Goal: Information Seeking & Learning: Learn about a topic

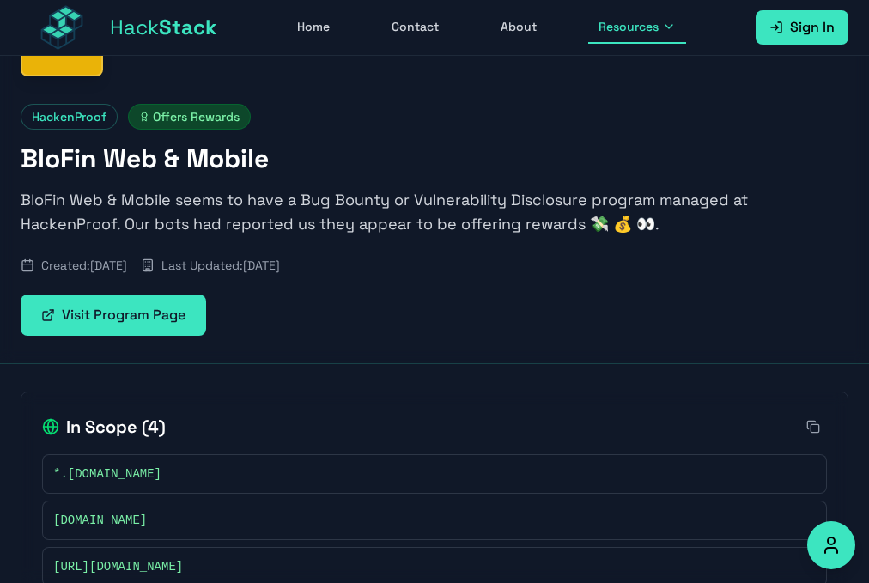
scroll to position [152, 0]
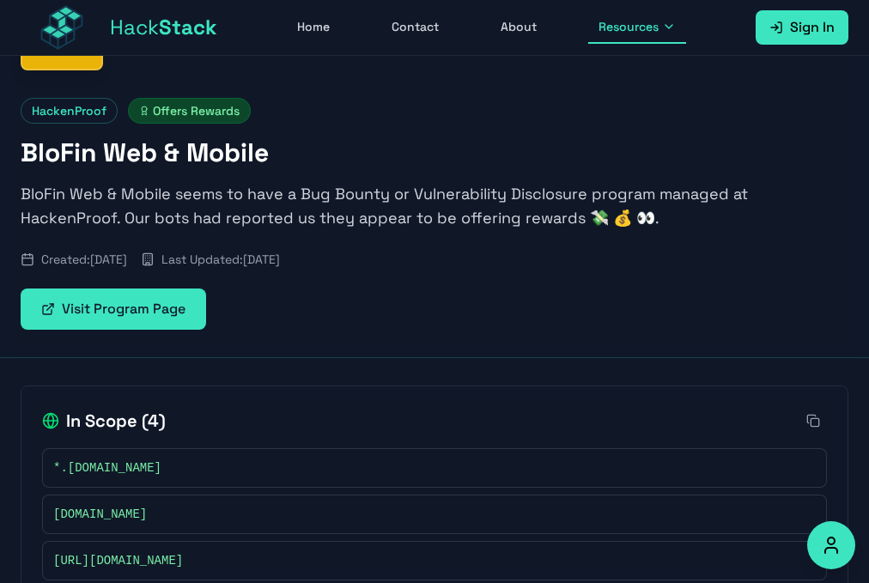
click at [206, 288] on link "Visit Program Page" at bounding box center [113, 308] width 185 height 41
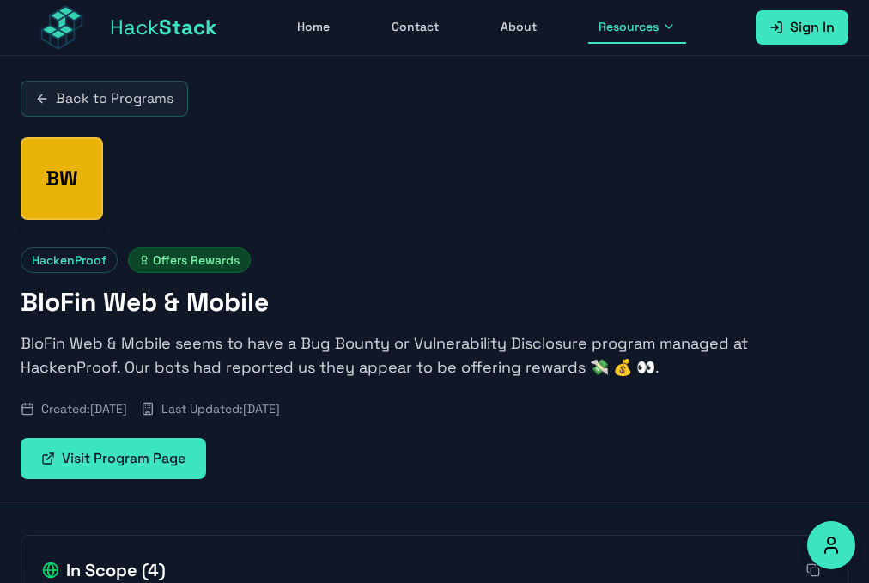
scroll to position [0, 0]
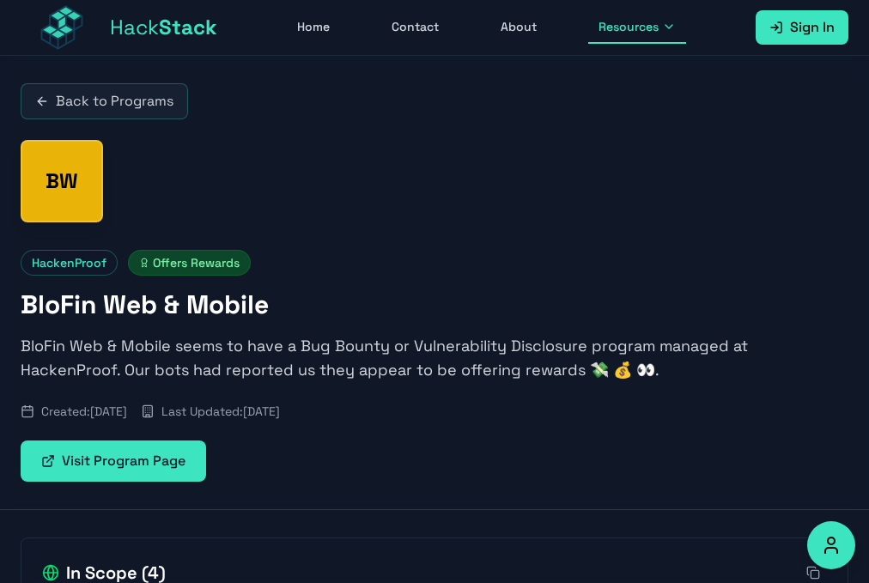
click at [647, 22] on span "Resources" at bounding box center [628, 26] width 60 height 17
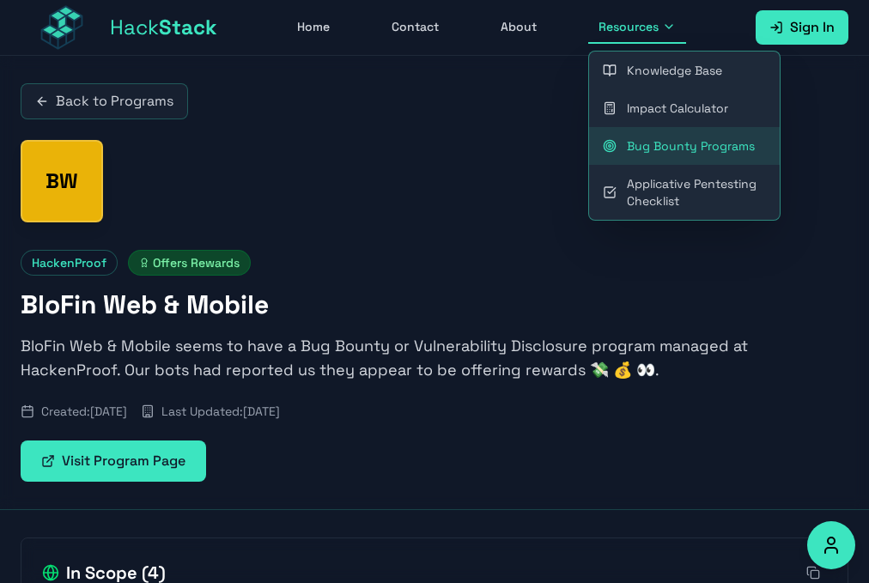
click at [673, 153] on link "Bug Bounty Programs" at bounding box center [684, 146] width 191 height 38
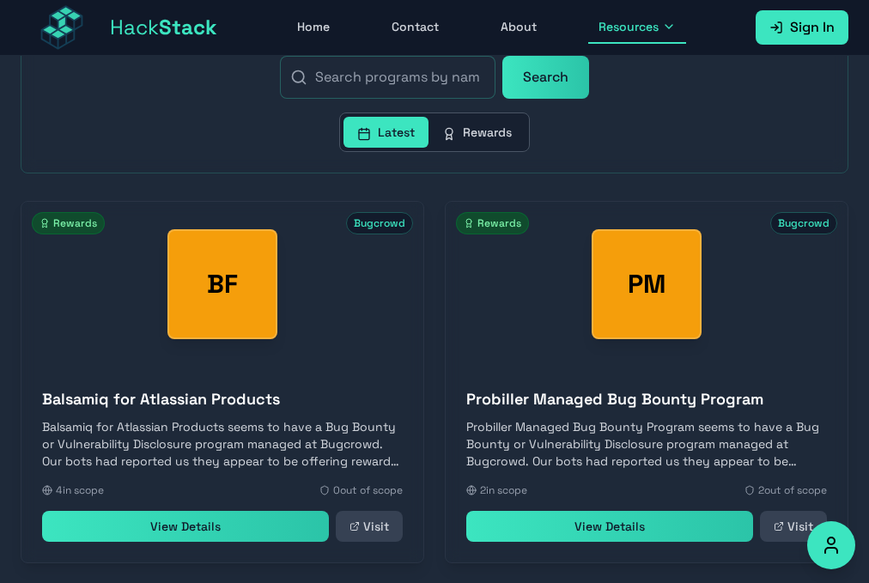
scroll to position [258, 0]
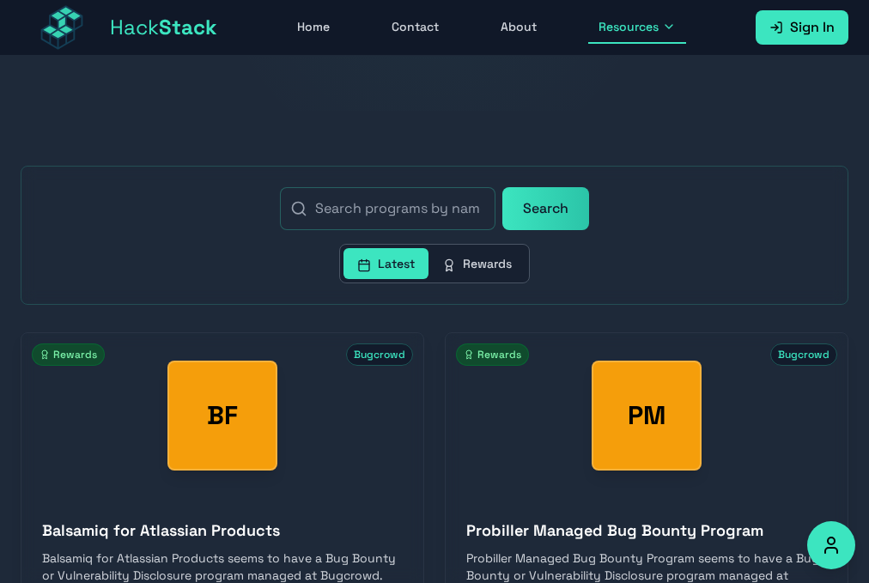
click at [525, 248] on button "Rewards" at bounding box center [476, 263] width 97 height 31
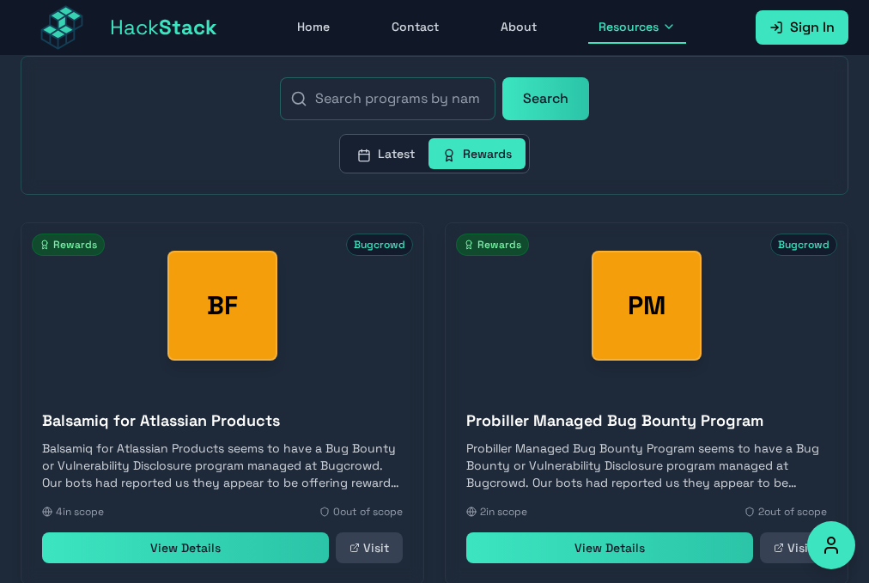
scroll to position [429, 0]
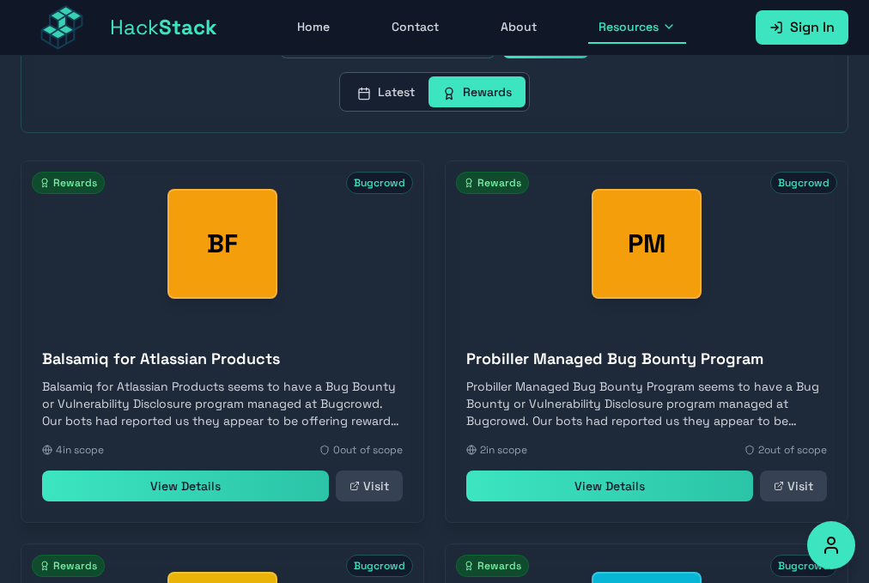
click at [141, 482] on link "View Details" at bounding box center [185, 485] width 287 height 31
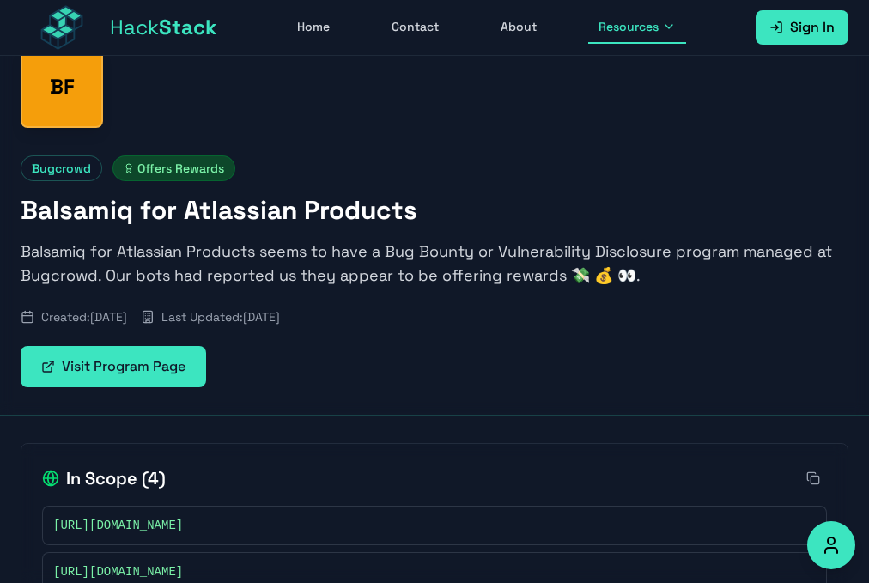
scroll to position [90, 0]
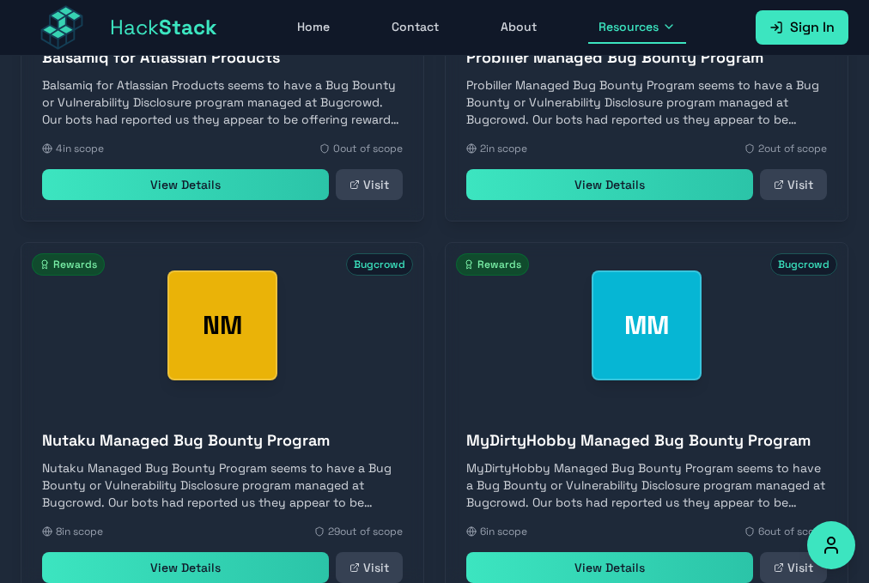
scroll to position [891, 0]
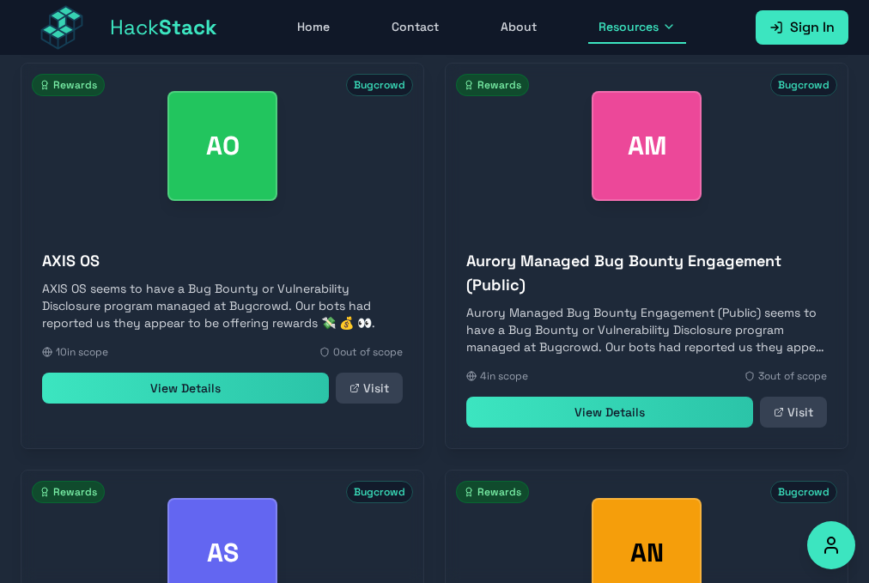
scroll to position [1681, 0]
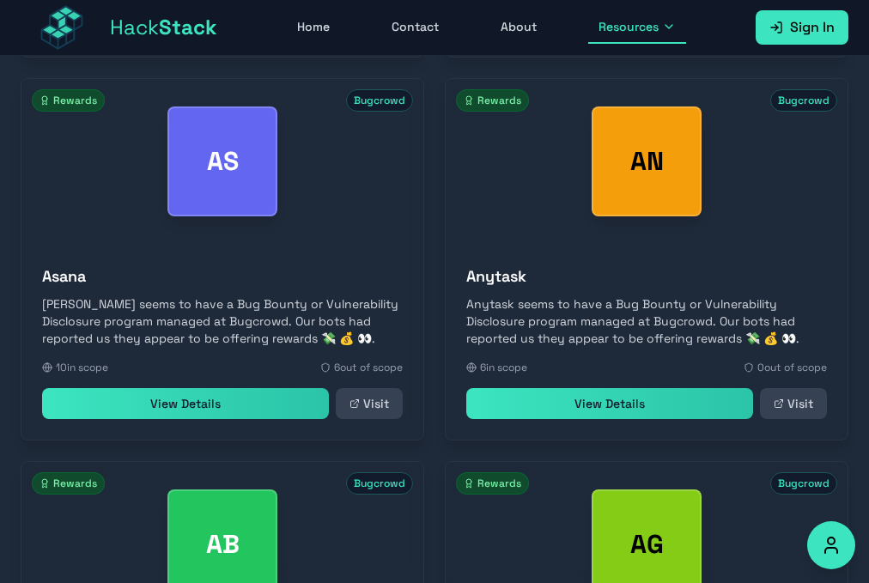
scroll to position [2087, 0]
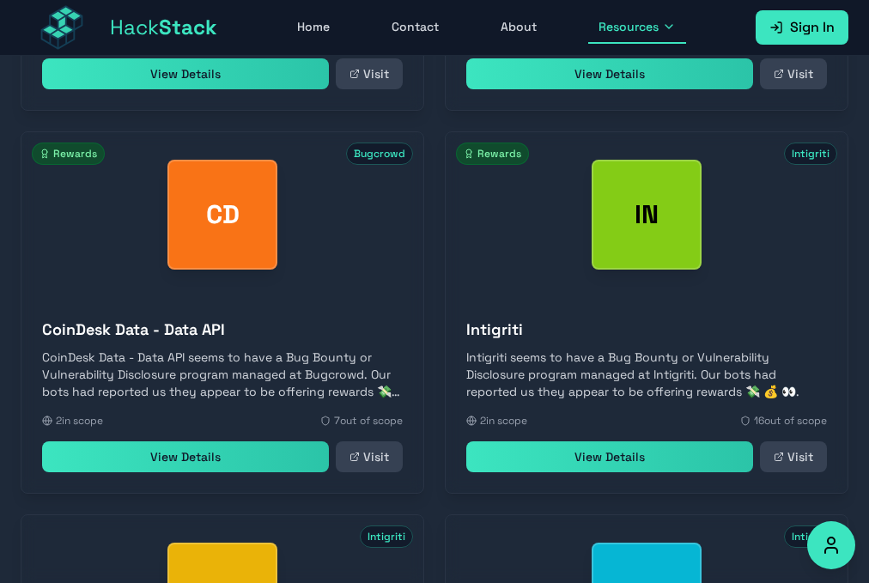
scroll to position [2877, 0]
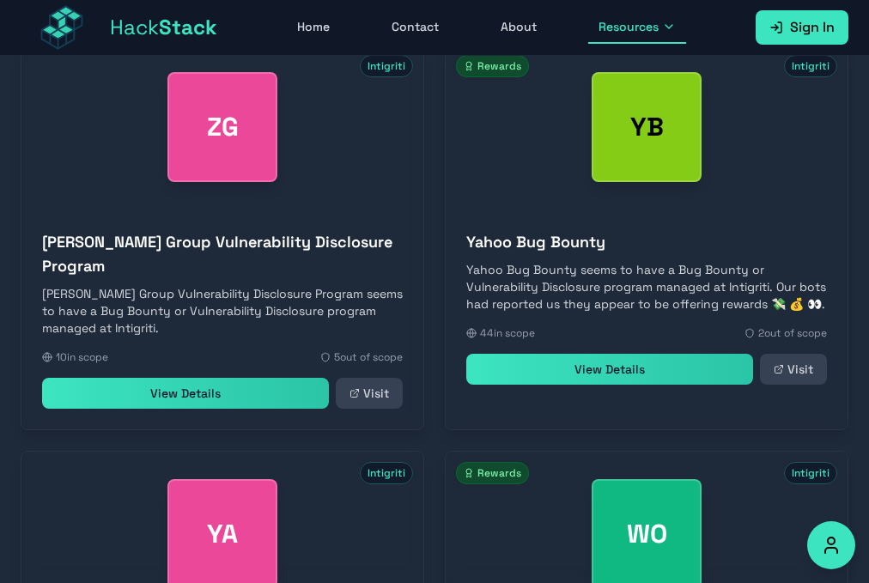
scroll to position [3643, 0]
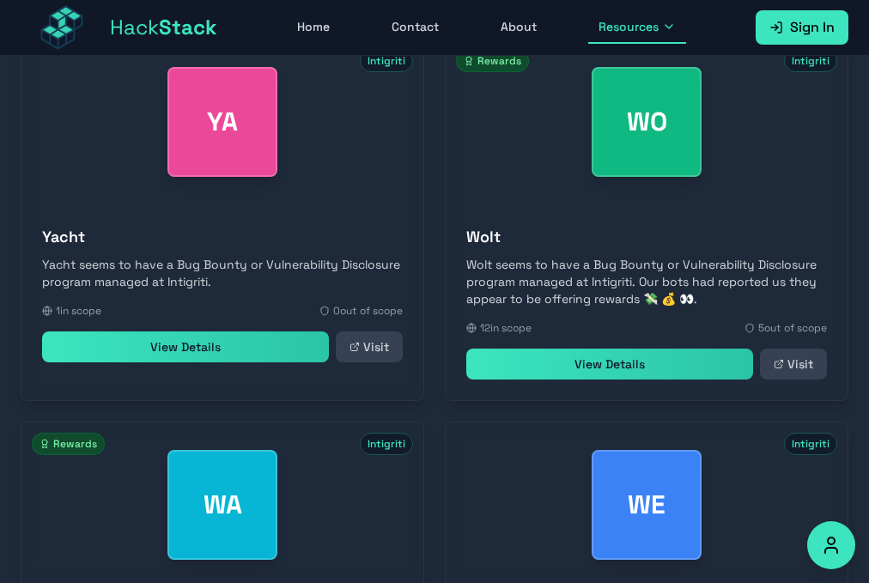
scroll to position [4050, 0]
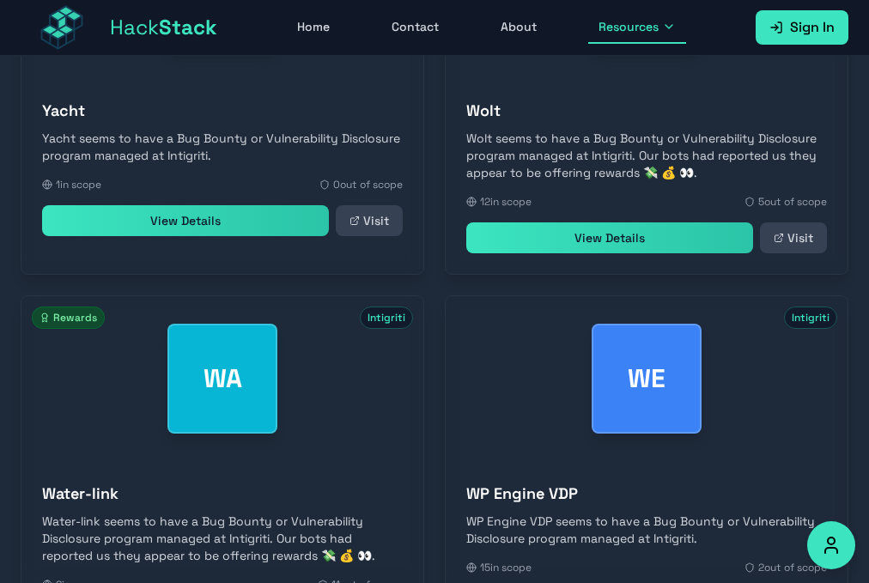
scroll to position [4479, 0]
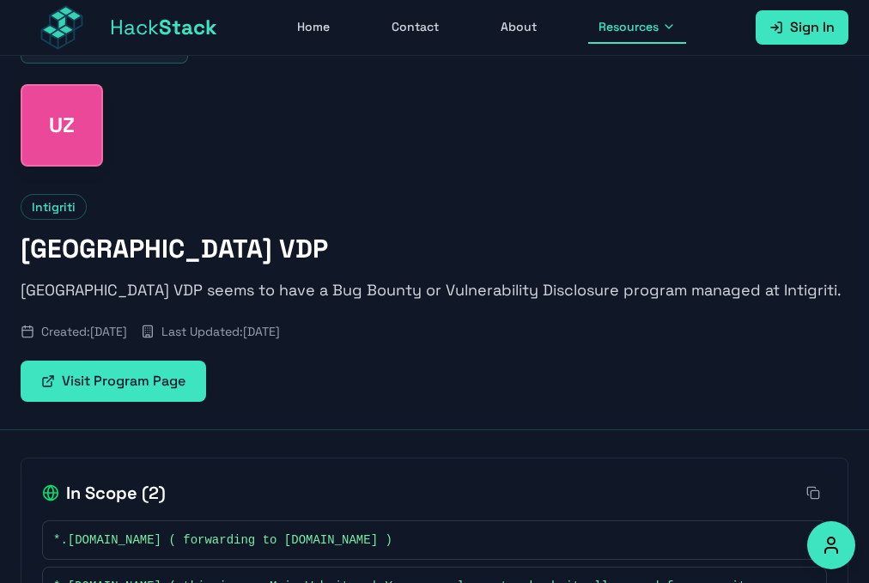
scroll to position [76, 0]
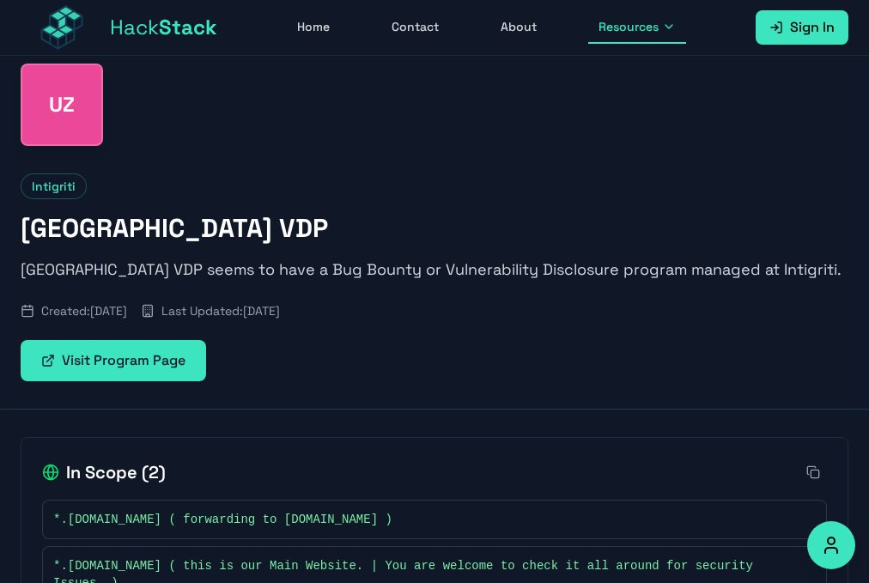
click at [206, 340] on link "Visit Program Page" at bounding box center [113, 360] width 185 height 41
